Goal: Transaction & Acquisition: Purchase product/service

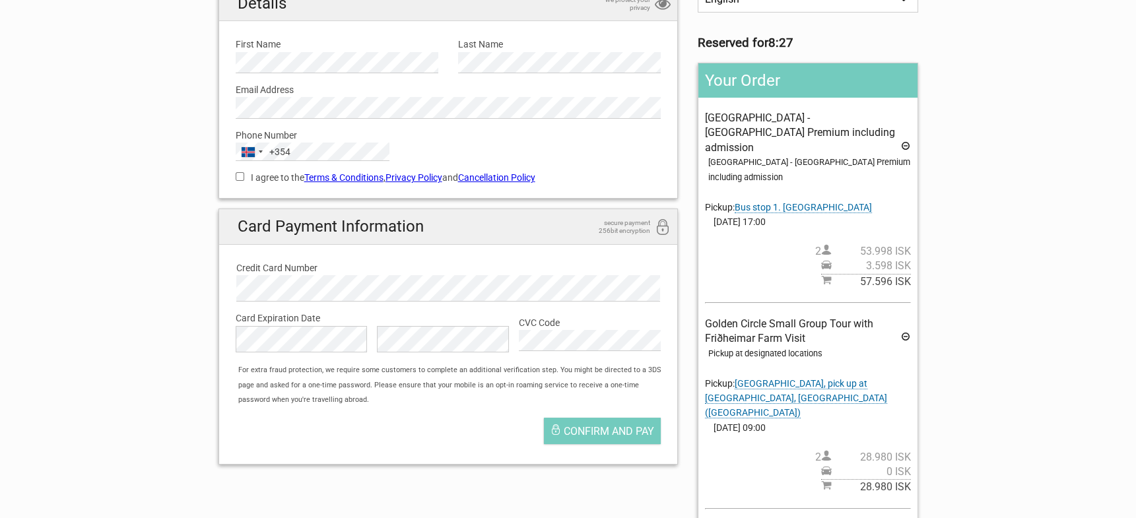
scroll to position [132, 0]
click at [904, 141] on icon at bounding box center [906, 148] width 11 height 15
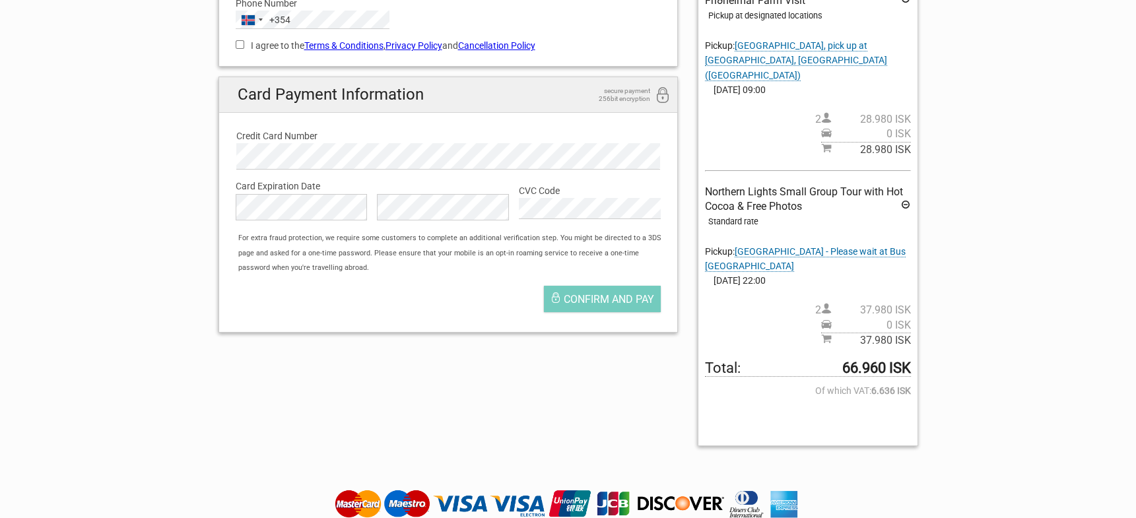
click at [903, 199] on icon at bounding box center [906, 206] width 11 height 15
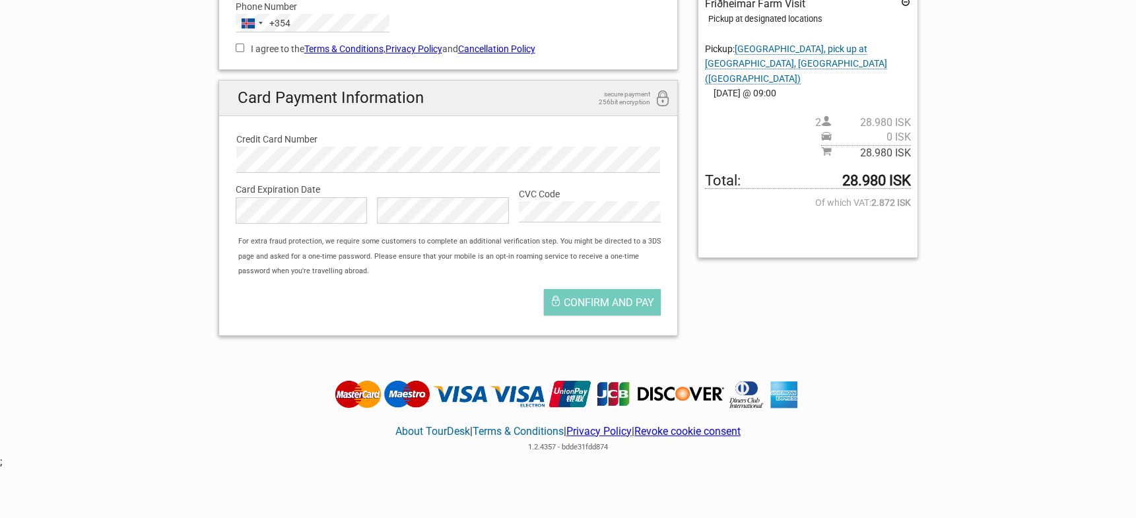
scroll to position [264, 0]
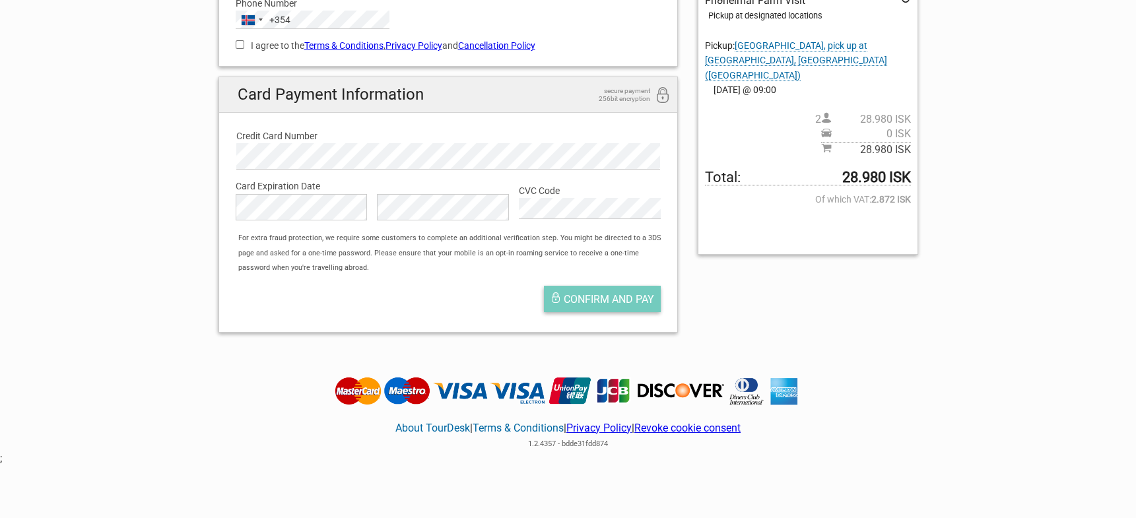
click at [604, 293] on span "Confirm and pay" at bounding box center [609, 299] width 90 height 13
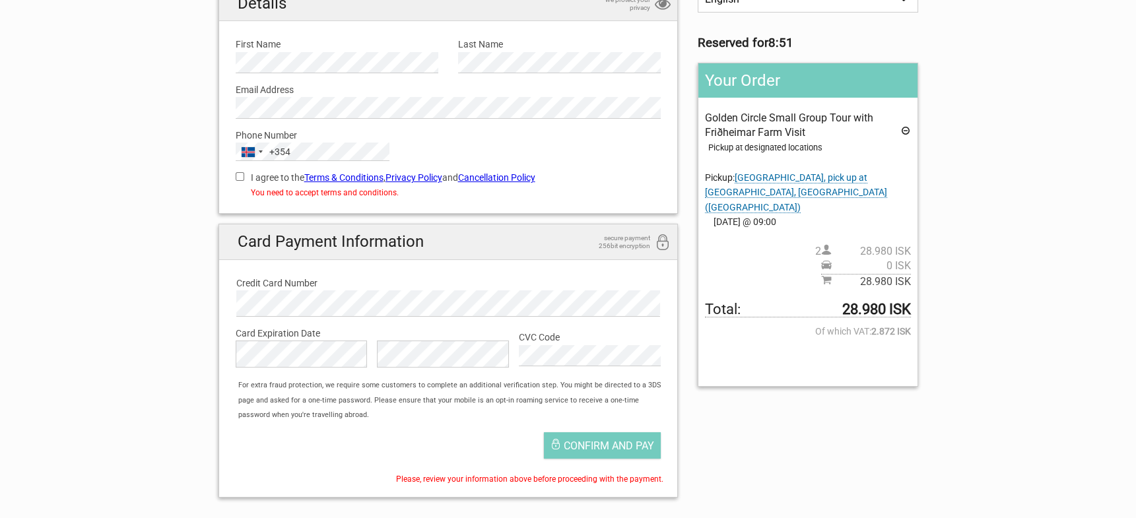
scroll to position [66, 0]
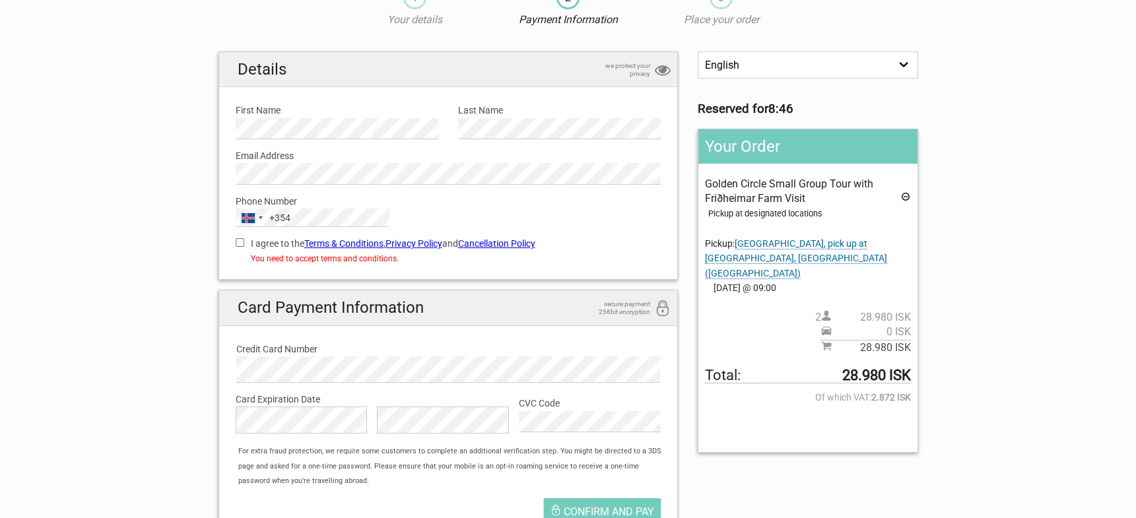
click at [240, 243] on input "I agree to the Terms & Conditions , Privacy Policy and Cancellation Policy" at bounding box center [240, 242] width 9 height 9
checkbox input "true"
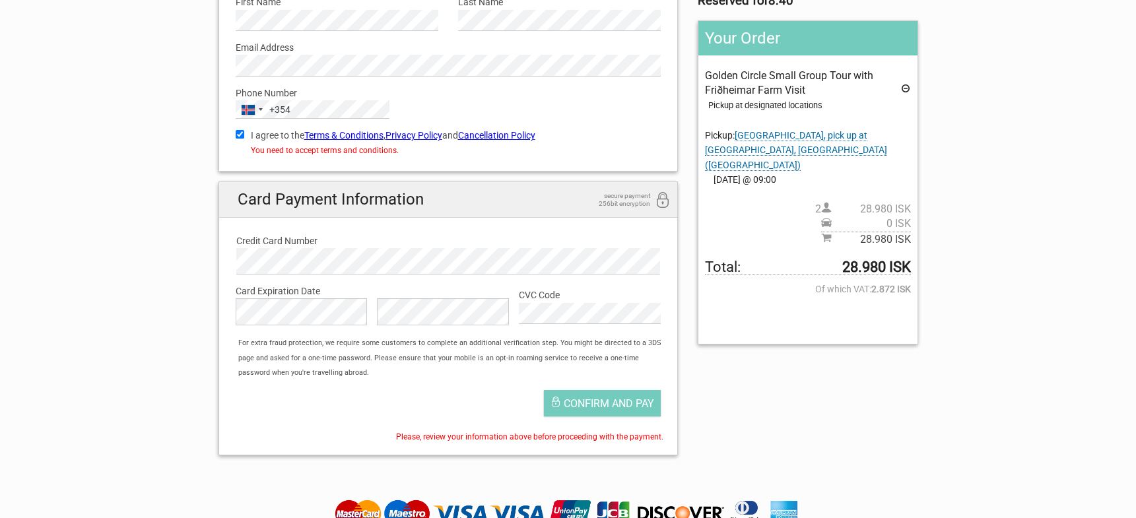
scroll to position [198, 0]
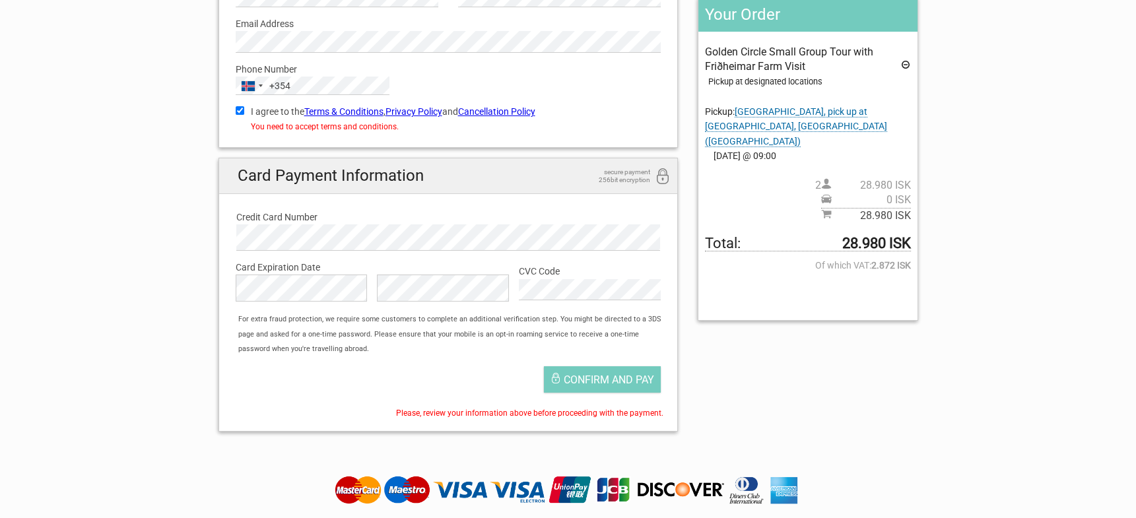
click at [1010, 119] on section "1 Your details 2 Payment Information 3 Place your order English Español Deutsch…" at bounding box center [568, 142] width 1136 height 601
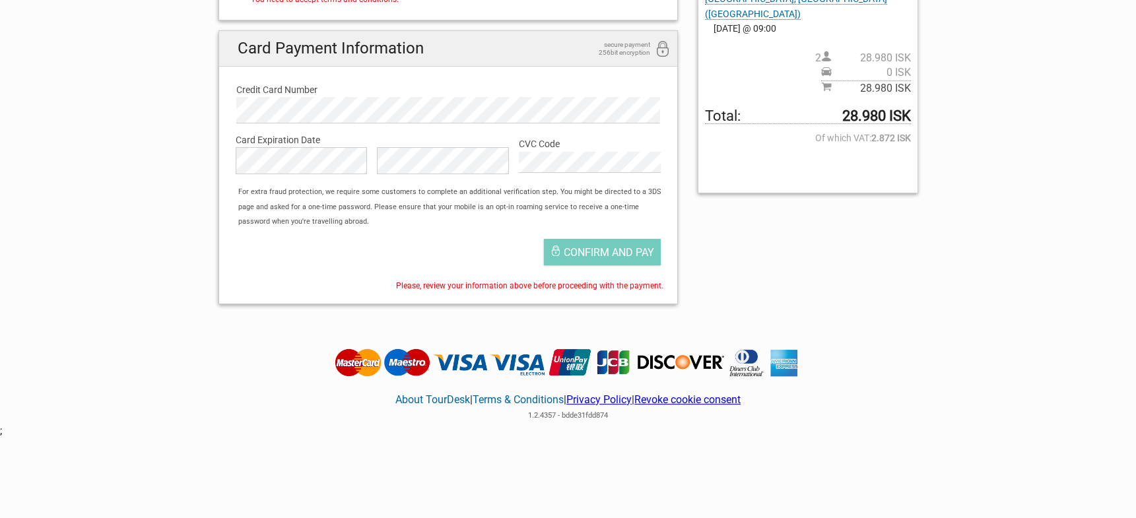
scroll to position [330, 0]
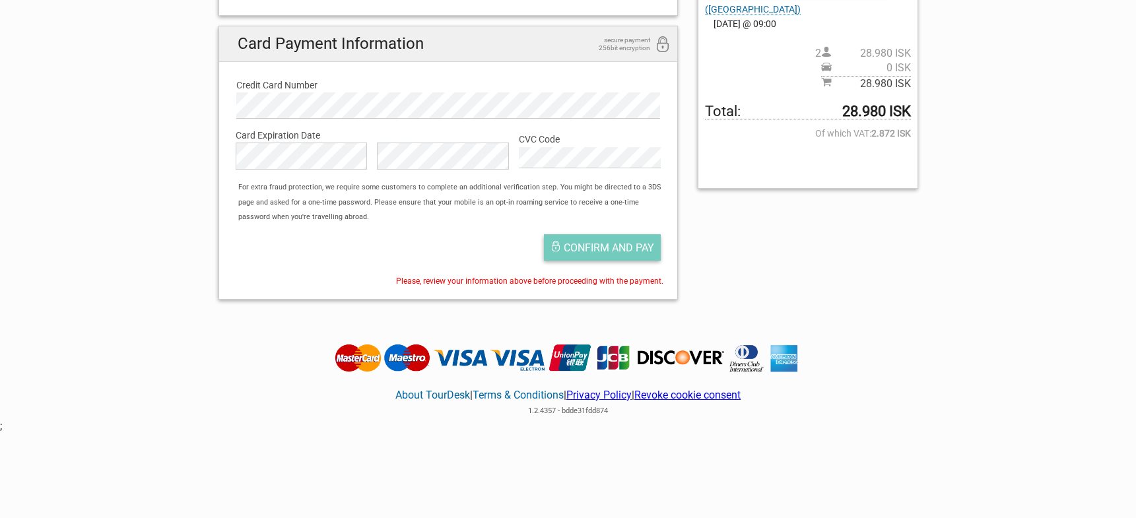
click at [602, 242] on span "Confirm and pay" at bounding box center [609, 248] width 90 height 13
